Goal: Transaction & Acquisition: Obtain resource

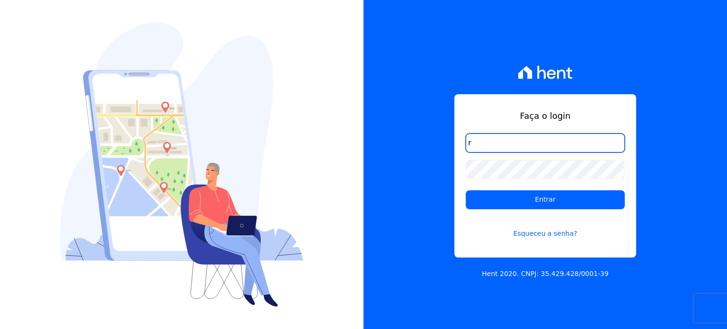
type input "ronaldo.trindade@vlbarros.com.br"
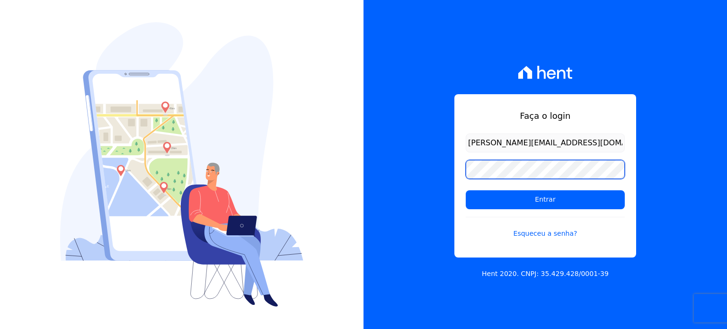
click at [465, 190] on input "Entrar" at bounding box center [544, 199] width 159 height 19
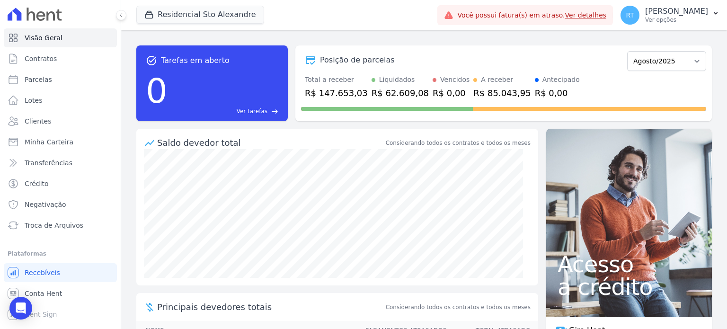
click at [596, 16] on link "Ver detalhes" at bounding box center [586, 15] width 42 height 8
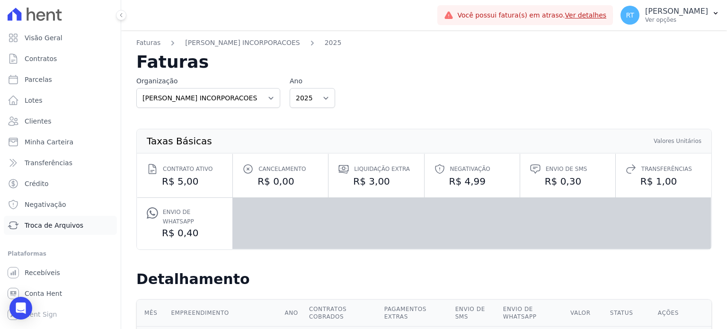
click at [61, 226] on span "Troca de Arquivos" at bounding box center [54, 224] width 59 height 9
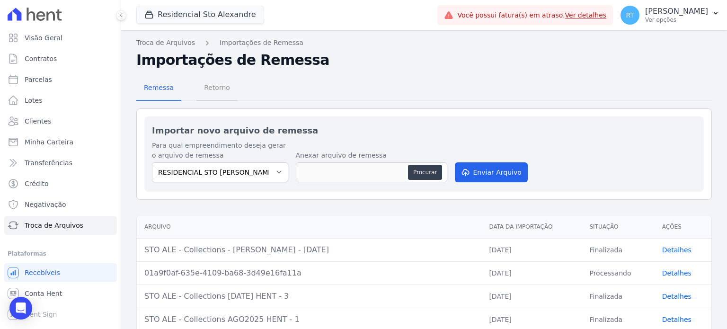
click at [215, 88] on span "Retorno" at bounding box center [216, 87] width 37 height 19
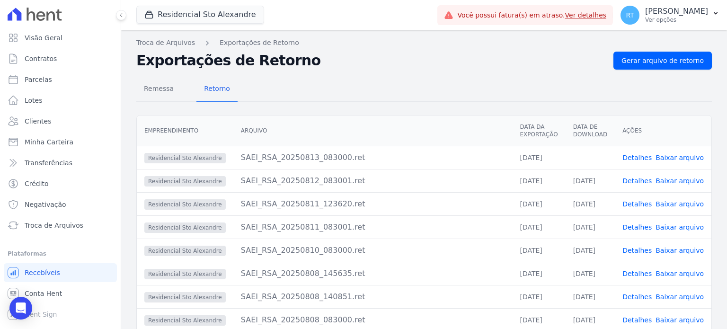
click at [641, 159] on link "Detalhes" at bounding box center [636, 158] width 29 height 8
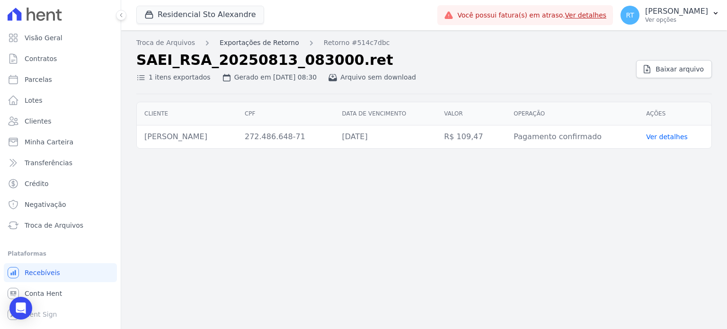
click at [268, 41] on link "Exportações de Retorno" at bounding box center [258, 43] width 79 height 10
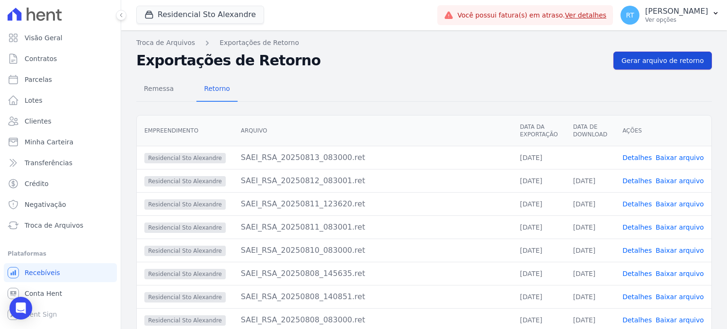
click at [672, 58] on span "Gerar arquivo de retorno" at bounding box center [662, 60] width 82 height 9
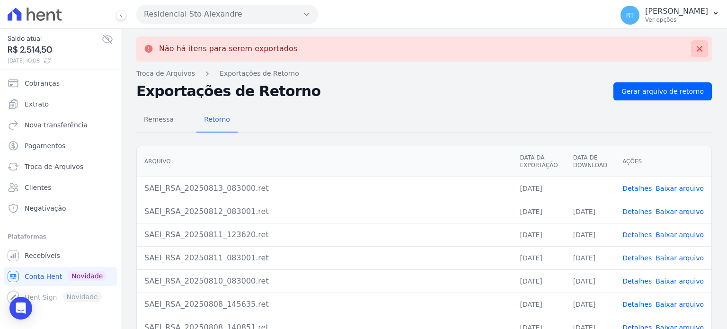
click at [695, 45] on icon at bounding box center [698, 48] width 9 height 9
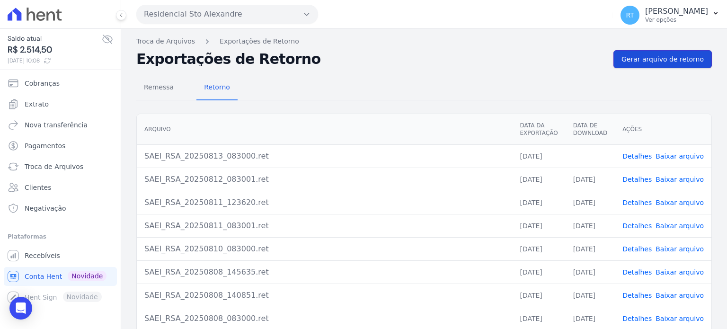
click at [676, 58] on span "Gerar arquivo de retorno" at bounding box center [662, 58] width 82 height 9
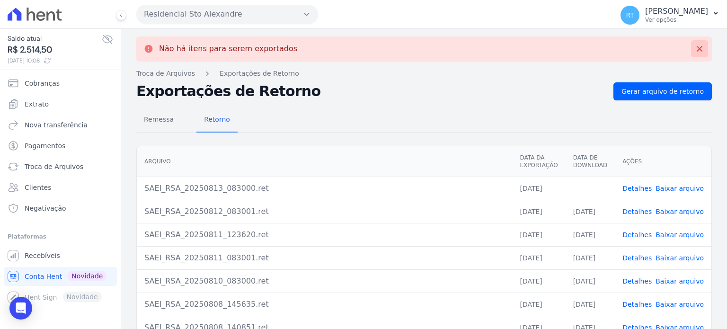
click at [694, 52] on icon at bounding box center [698, 48] width 9 height 9
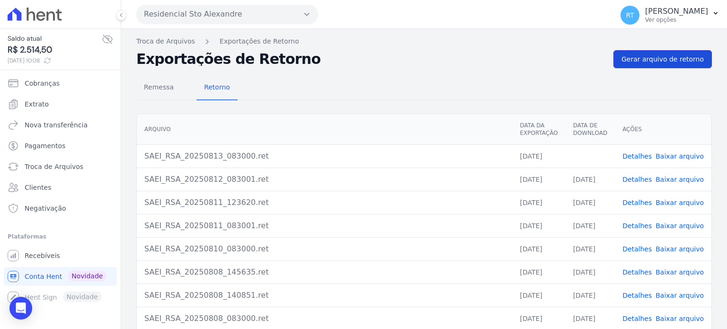
click at [676, 60] on span "Gerar arquivo de retorno" at bounding box center [662, 58] width 82 height 9
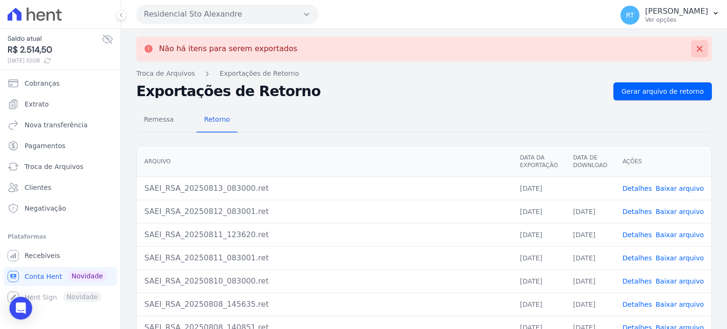
click at [694, 52] on icon at bounding box center [698, 48] width 9 height 9
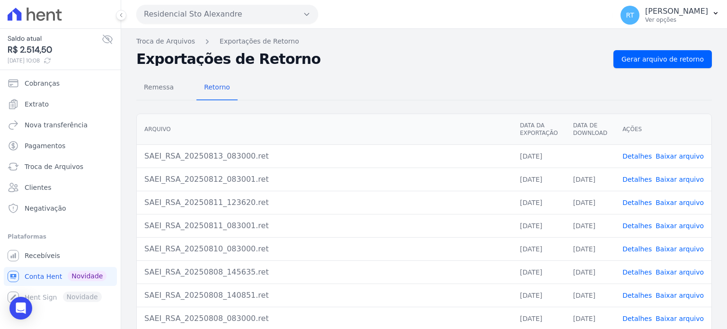
click at [675, 154] on link "Baixar arquivo" at bounding box center [679, 156] width 48 height 8
click at [418, 71] on div "Remessa Retorno Arquivo Data da Exportação Data de Download Ações SAEI_RSA_2025…" at bounding box center [423, 239] width 575 height 342
click at [668, 62] on span "Gerar arquivo de retorno" at bounding box center [662, 58] width 82 height 9
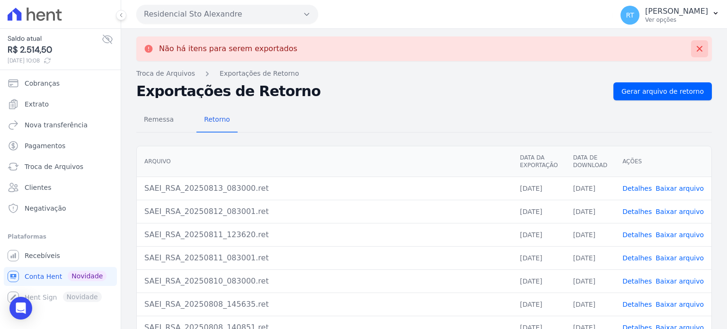
click at [694, 46] on icon at bounding box center [698, 48] width 9 height 9
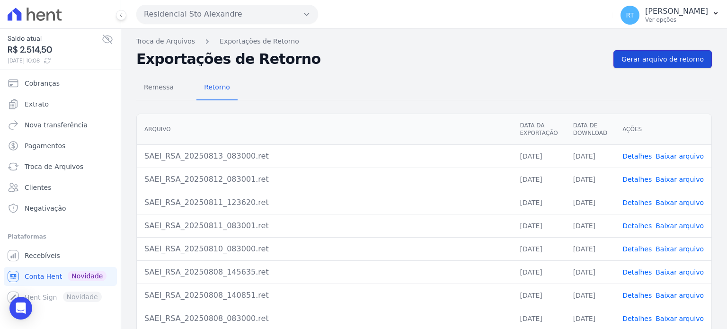
click at [666, 61] on span "Gerar arquivo de retorno" at bounding box center [662, 58] width 82 height 9
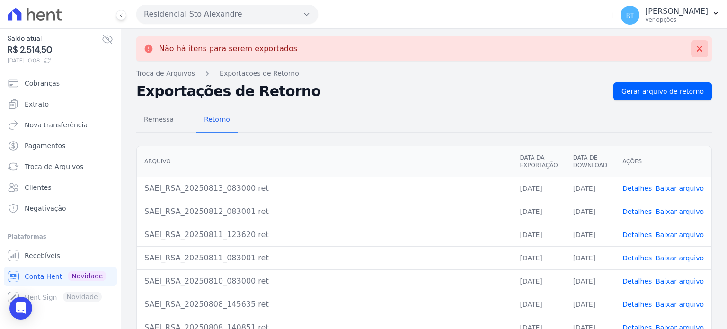
click at [696, 53] on icon at bounding box center [698, 48] width 9 height 9
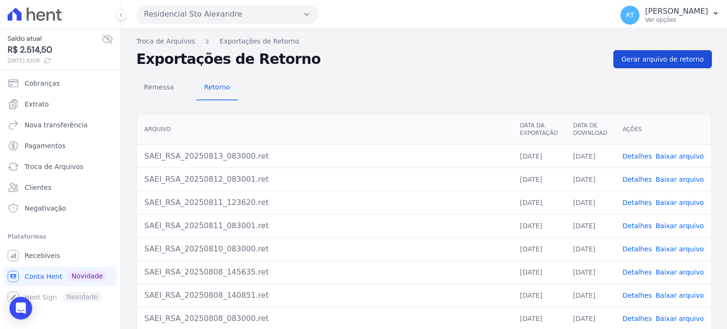
click at [674, 57] on span "Gerar arquivo de retorno" at bounding box center [662, 58] width 82 height 9
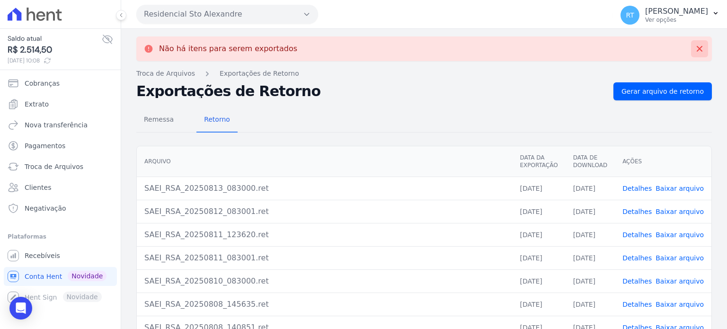
click at [694, 47] on icon at bounding box center [698, 48] width 9 height 9
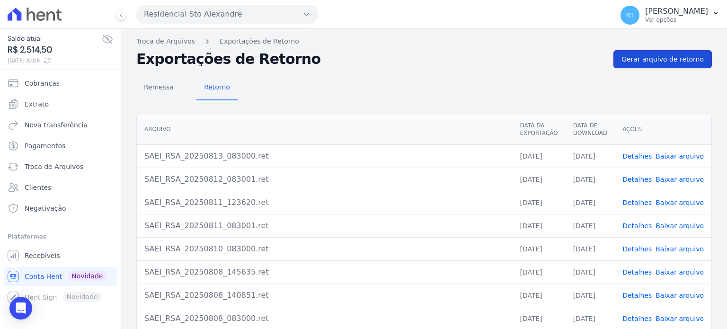
click at [677, 58] on span "Gerar arquivo de retorno" at bounding box center [662, 58] width 82 height 9
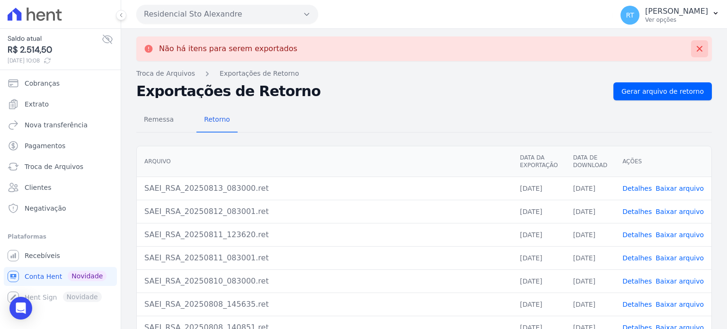
click at [694, 47] on icon at bounding box center [698, 48] width 9 height 9
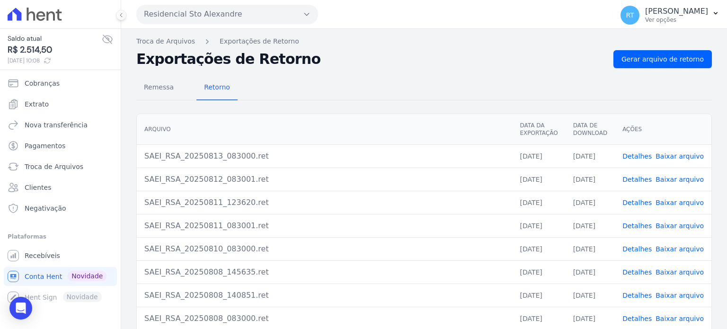
click at [639, 153] on link "Detalhes" at bounding box center [636, 156] width 29 height 8
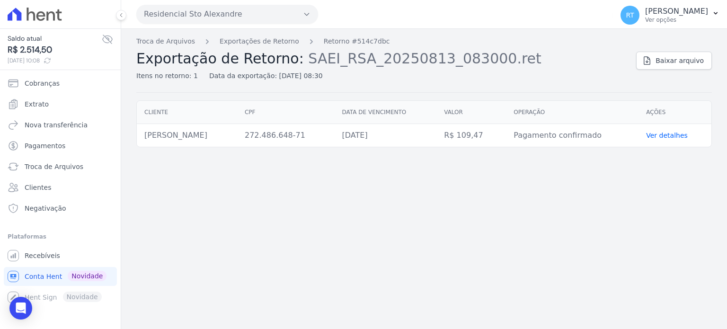
click at [683, 132] on link "Ver detalhes" at bounding box center [667, 135] width 42 height 8
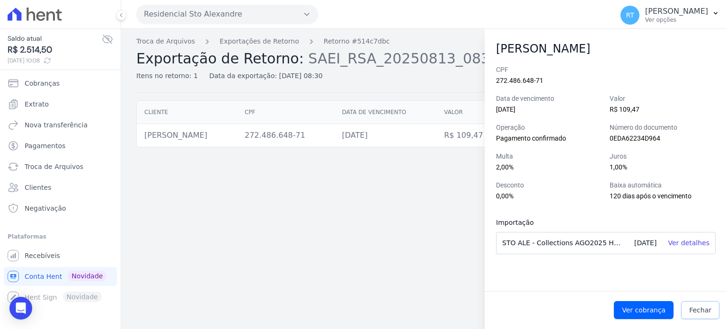
click at [708, 310] on span "Fechar" at bounding box center [700, 309] width 22 height 9
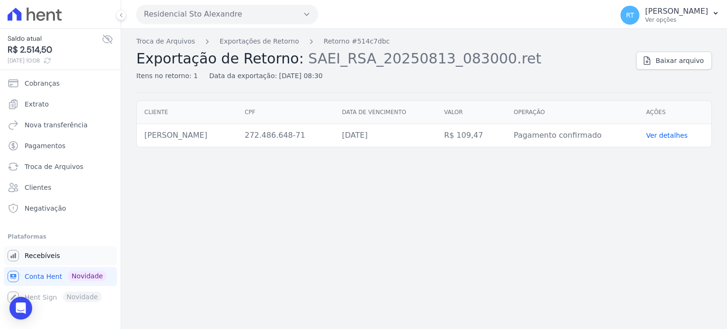
click at [39, 253] on span "Recebíveis" at bounding box center [42, 255] width 35 height 9
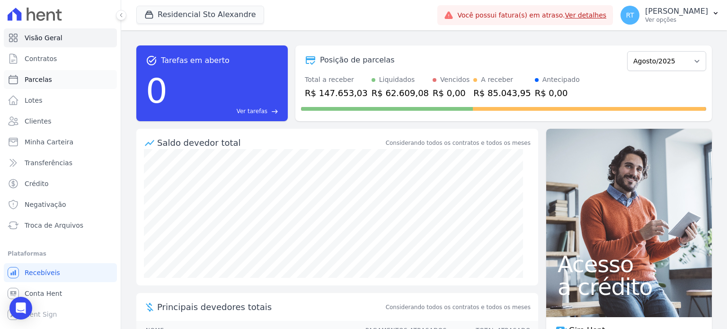
click at [35, 76] on span "Parcelas" at bounding box center [38, 79] width 27 height 9
select select
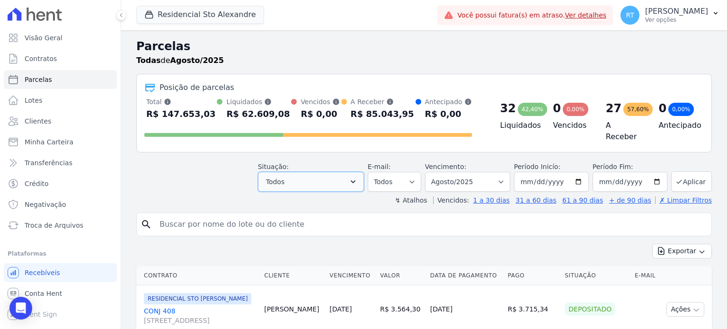
click at [358, 177] on icon "button" at bounding box center [352, 181] width 9 height 9
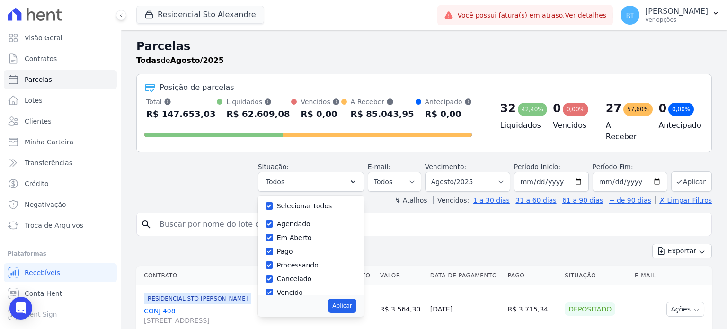
click at [296, 202] on label "Selecionar todos" at bounding box center [304, 206] width 55 height 8
click at [273, 202] on input "Selecionar todos" at bounding box center [269, 206] width 8 height 8
checkbox input "false"
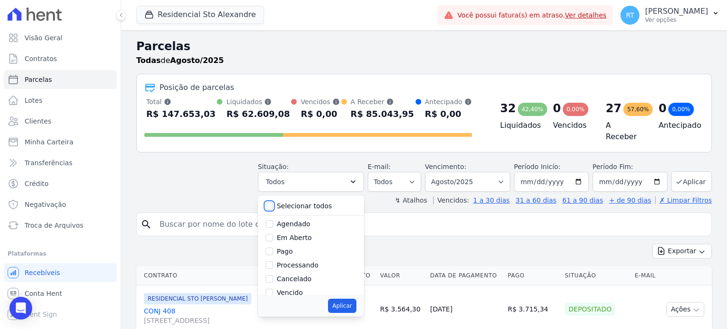
checkbox input "false"
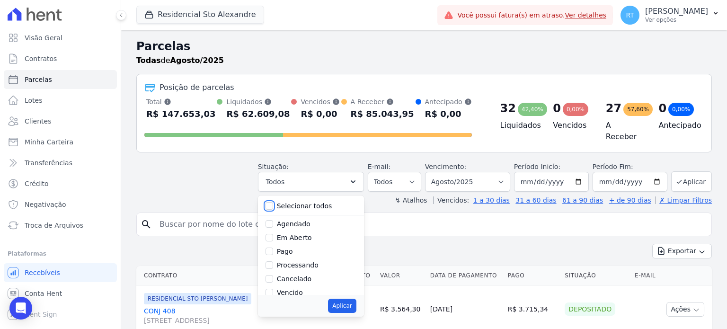
checkbox input "false"
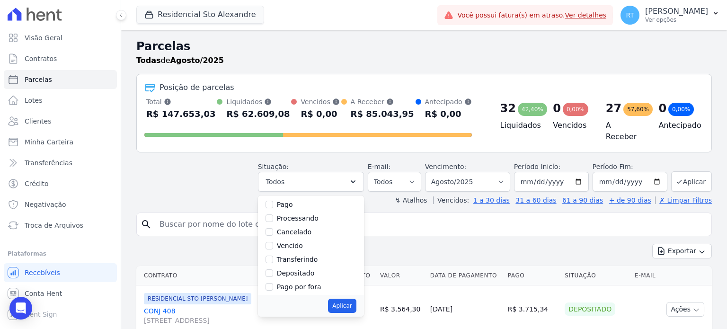
scroll to position [47, 0]
click at [302, 241] on label "Vencido" at bounding box center [290, 245] width 26 height 8
click at [273, 241] on input "Vencido" at bounding box center [269, 245] width 8 height 8
checkbox input "true"
click at [352, 301] on button "Aplicar" at bounding box center [342, 305] width 28 height 14
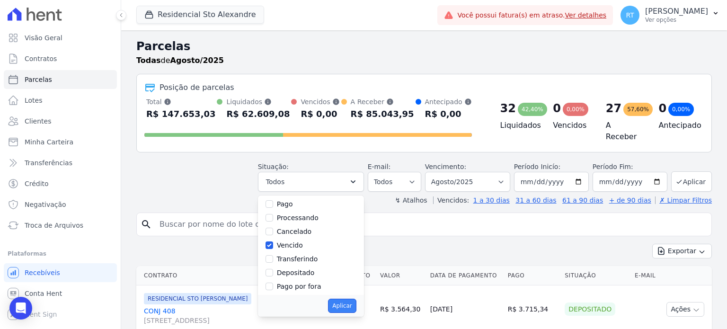
select select "overdue"
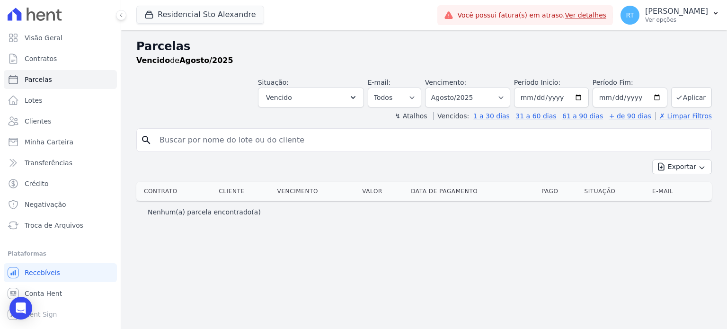
select select
click at [421, 96] on select "Todos Lido Não-lido" at bounding box center [394, 98] width 53 height 20
click at [494, 158] on div "search Exportar Exportar PDF Exportar CSV Contrato Cliente Vencimento Valor Dat…" at bounding box center [423, 175] width 575 height 94
click at [510, 98] on select "Filtrar por período ──────── Todos os meses Março/2020 Abril/2020 Maio/2020 Jun…" at bounding box center [467, 98] width 85 height 20
select select "date_range_filter"
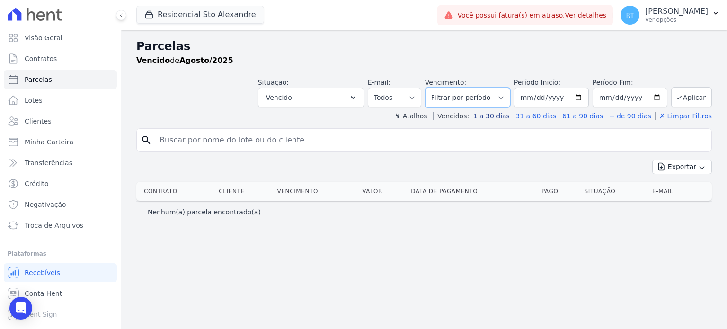
click at [439, 88] on select "Filtrar por período ──────── Todos os meses Março/2020 Abril/2020 Maio/2020 Jun…" at bounding box center [467, 98] width 85 height 20
click at [585, 98] on input "2025-08-01" at bounding box center [551, 98] width 75 height 20
type input "[DATE]"
click at [699, 98] on button "Aplicar" at bounding box center [691, 97] width 41 height 20
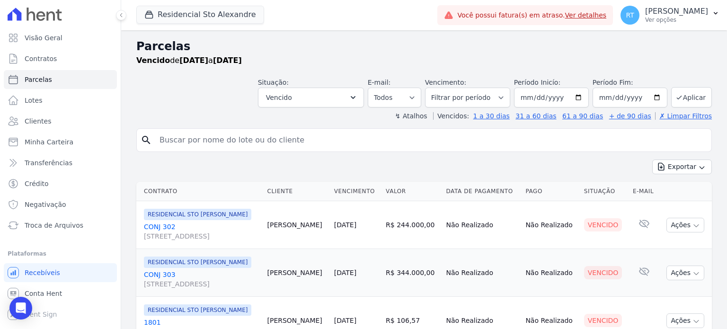
select select
click at [687, 166] on button "Exportar" at bounding box center [682, 166] width 60 height 15
click at [681, 189] on span "Exportar PDF" at bounding box center [681, 188] width 50 height 9
click at [77, 226] on span "Troca de Arquivos" at bounding box center [54, 224] width 59 height 9
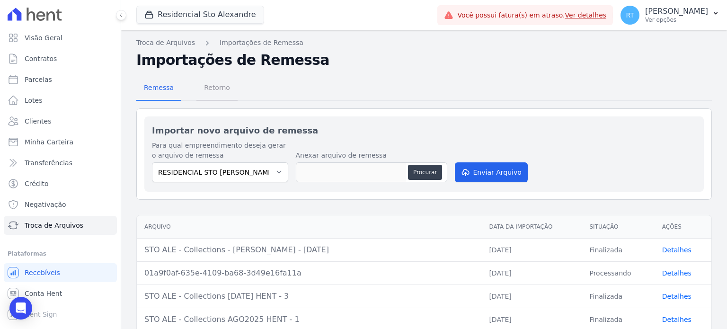
click at [216, 88] on span "Retorno" at bounding box center [216, 87] width 37 height 19
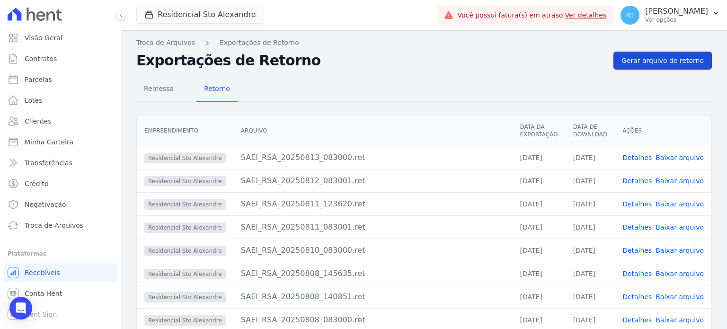
click at [666, 59] on span "Gerar arquivo de retorno" at bounding box center [662, 60] width 82 height 9
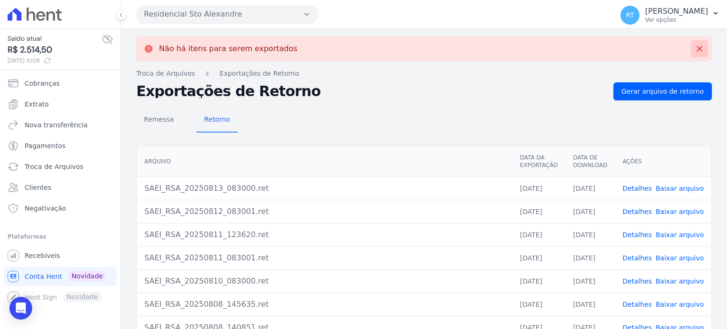
click at [696, 51] on icon at bounding box center [698, 48] width 9 height 9
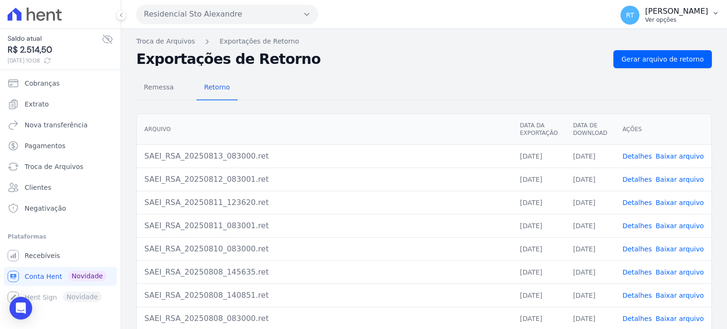
click at [674, 16] on p "Ver opções" at bounding box center [676, 20] width 63 height 8
click at [718, 13] on icon "button" at bounding box center [715, 13] width 8 height 8
click at [666, 18] on p "Ver opções" at bounding box center [676, 20] width 63 height 8
click at [566, 27] on div "Residencial Sto Alexandre Você possui apenas um empreendimento Aplicar" at bounding box center [372, 14] width 473 height 29
click at [638, 11] on span "RT" at bounding box center [629, 15] width 19 height 19
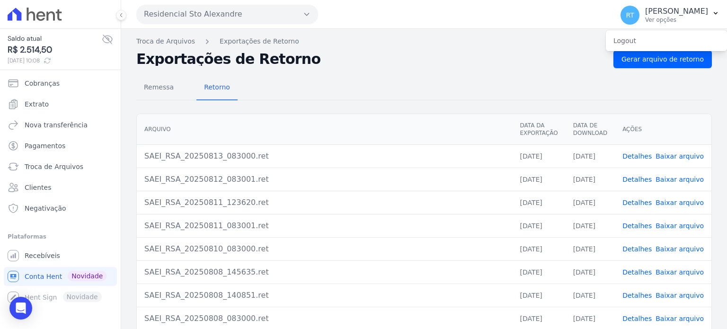
click at [495, 29] on div "Não há itens para serem exportados Troca de [GEOGRAPHIC_DATA] Exportações de Re…" at bounding box center [423, 223] width 605 height 389
click at [66, 164] on span "Troca de Arquivos" at bounding box center [54, 166] width 59 height 9
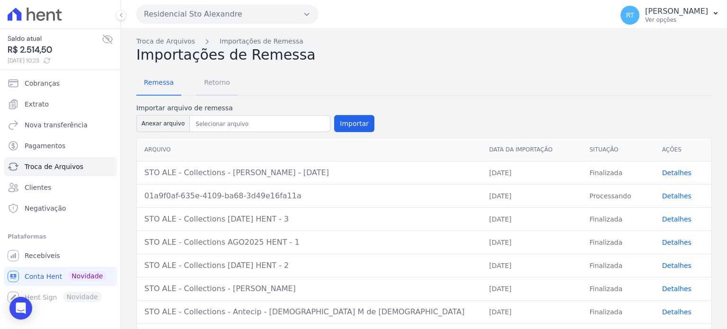
click at [212, 86] on span "Retorno" at bounding box center [216, 82] width 37 height 19
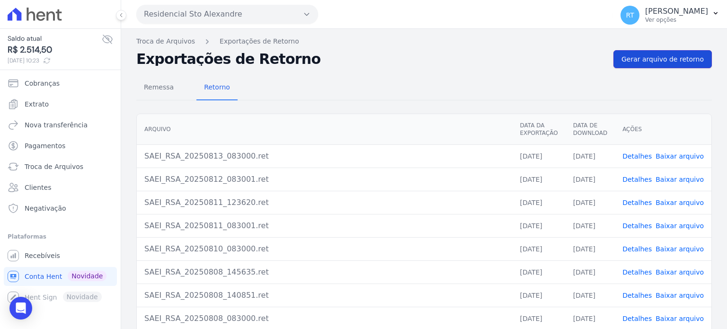
click at [674, 58] on span "Gerar arquivo de retorno" at bounding box center [662, 58] width 82 height 9
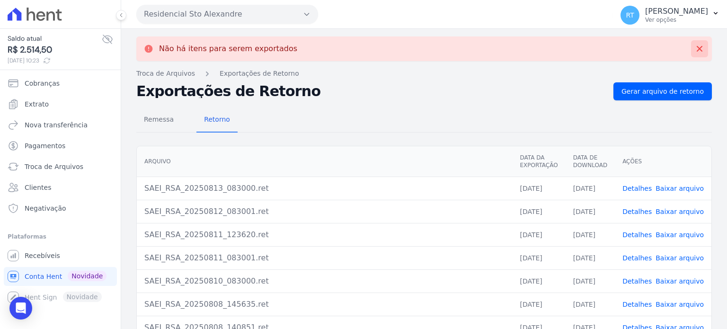
click at [694, 51] on icon at bounding box center [698, 48] width 9 height 9
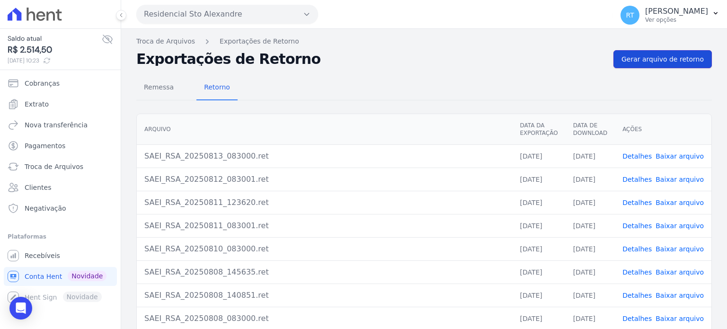
click at [670, 59] on span "Gerar arquivo de retorno" at bounding box center [662, 58] width 82 height 9
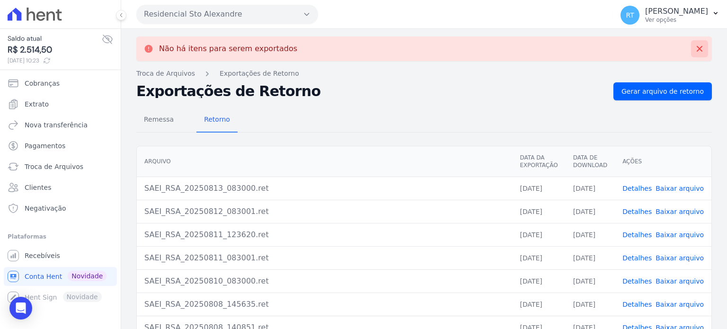
click at [695, 48] on icon at bounding box center [698, 48] width 9 height 9
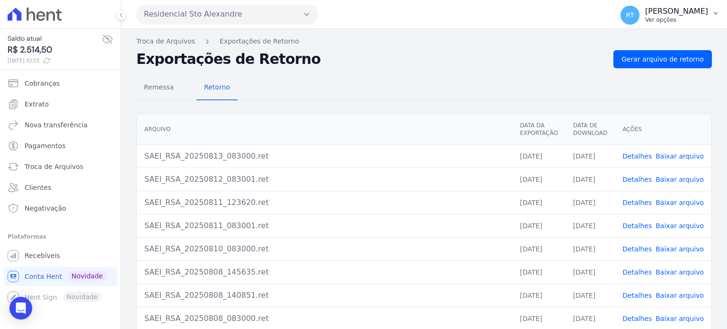
click at [716, 14] on icon "button" at bounding box center [715, 13] width 8 height 8
click at [444, 61] on h2 "Exportações de Retorno" at bounding box center [370, 59] width 469 height 13
click at [657, 23] on p "Ver opções" at bounding box center [676, 20] width 63 height 8
click at [482, 57] on h2 "Exportações de Retorno" at bounding box center [370, 59] width 469 height 13
click at [40, 299] on div "Você não possui Hent Sign ativado. Para saber mais, fale com a equipe Hent. Hen…" at bounding box center [60, 297] width 113 height 19
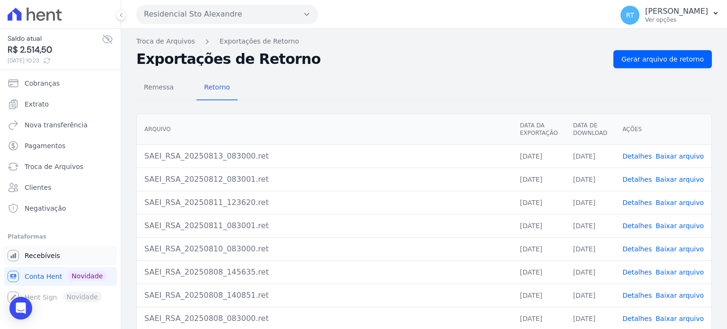
click at [45, 256] on span "Recebíveis" at bounding box center [42, 255] width 35 height 9
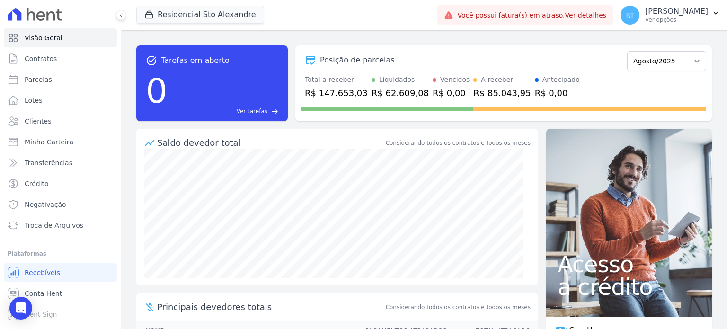
click at [594, 17] on link "Ver detalhes" at bounding box center [586, 15] width 42 height 8
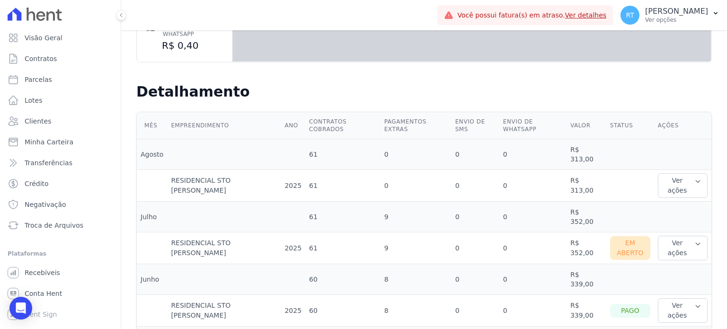
scroll to position [189, 0]
click at [695, 241] on icon "button" at bounding box center [697, 242] width 4 height 2
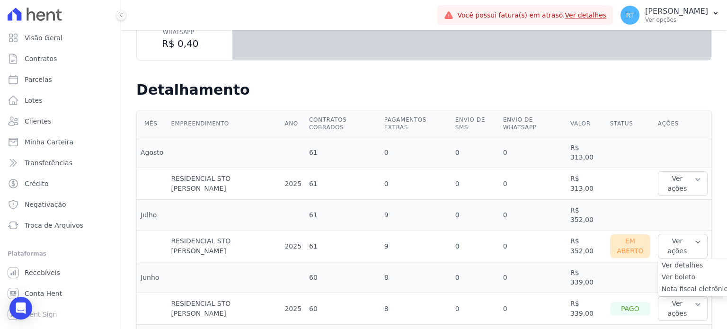
click at [675, 272] on link "Ver boleto" at bounding box center [696, 277] width 70 height 10
